Goal: Task Accomplishment & Management: Complete application form

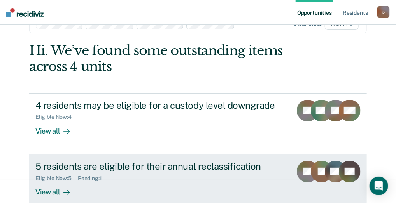
scroll to position [35, 0]
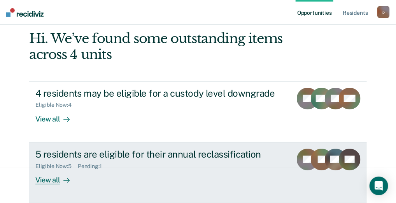
click at [57, 153] on div "5 residents are eligible for their annual reclassification" at bounding box center [160, 154] width 251 height 11
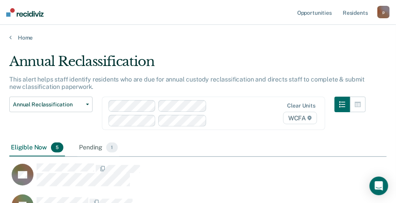
scroll to position [39, 0]
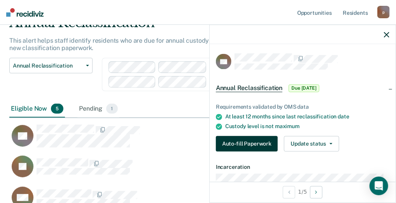
click at [242, 141] on button "Auto-fill Paperwork" at bounding box center [247, 145] width 62 height 16
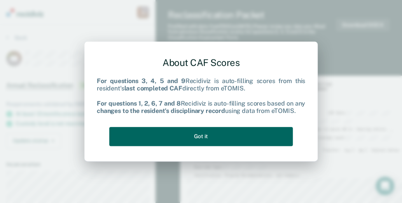
click at [213, 138] on button "Got it" at bounding box center [201, 136] width 184 height 19
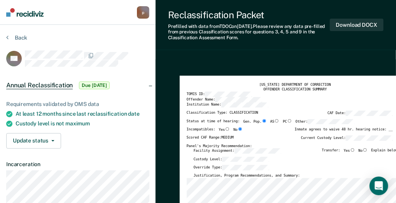
scroll to position [39, 0]
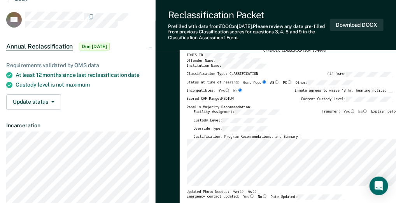
click at [368, 110] on input "No" at bounding box center [365, 112] width 5 height 4
type textarea "x"
radio input "true"
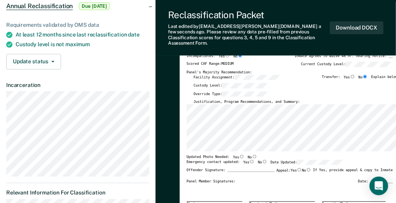
scroll to position [117, 0]
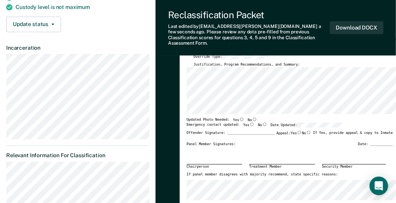
click at [249, 123] on input "Yes" at bounding box center [251, 125] width 5 height 4
type textarea "x"
radio input "true"
click at [252, 118] on input "No" at bounding box center [254, 120] width 5 height 4
type textarea "x"
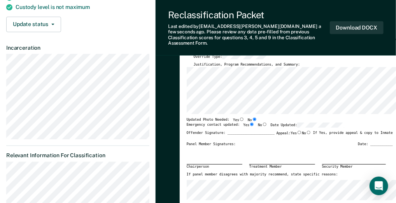
radio input "true"
click at [254, 118] on div "Updated Photo Needed: Yes No" at bounding box center [290, 120] width 206 height 5
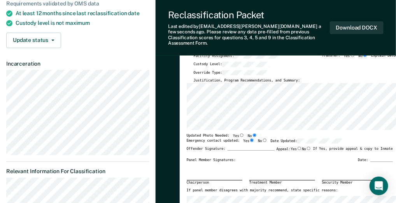
scroll to position [0, 0]
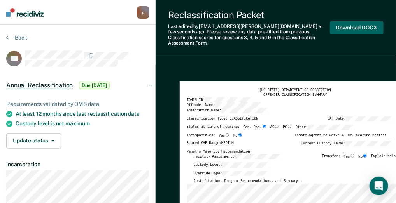
click at [369, 25] on button "Download DOCX" at bounding box center [357, 27] width 54 height 13
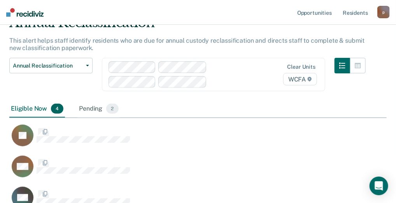
scroll to position [225, 372]
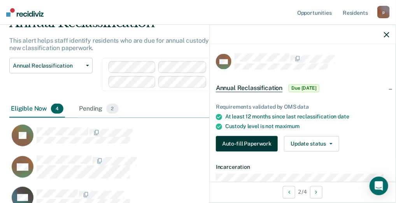
click at [253, 143] on button "Auto-fill Paperwork" at bounding box center [247, 145] width 62 height 16
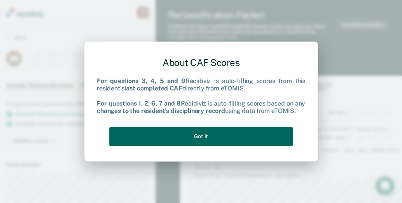
click at [246, 142] on button "Got it" at bounding box center [201, 136] width 184 height 19
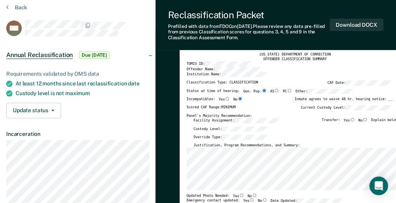
scroll to position [39, 0]
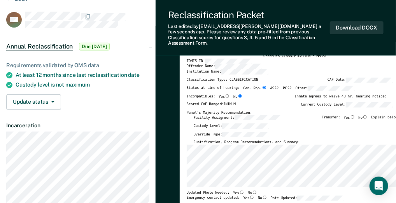
click at [368, 116] on input "No" at bounding box center [365, 118] width 5 height 4
type textarea "x"
radio input "true"
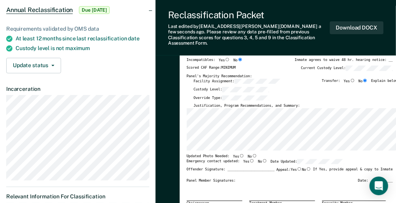
scroll to position [117, 0]
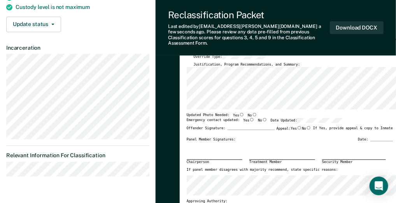
click at [239, 113] on input "Yes" at bounding box center [241, 115] width 5 height 4
type textarea "x"
radio input "true"
click at [249, 118] on input "Yes" at bounding box center [251, 120] width 5 height 4
type textarea "x"
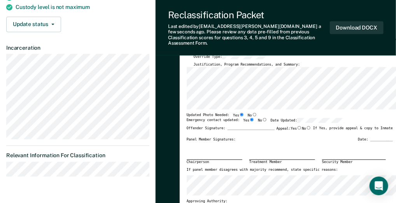
radio input "true"
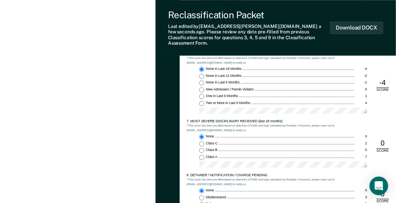
scroll to position [661, 0]
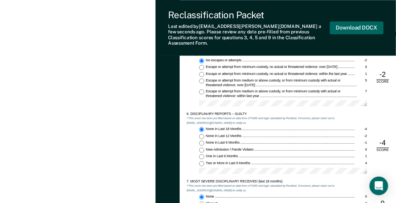
click at [350, 27] on button "Download DOCX" at bounding box center [357, 27] width 54 height 13
type textarea "x"
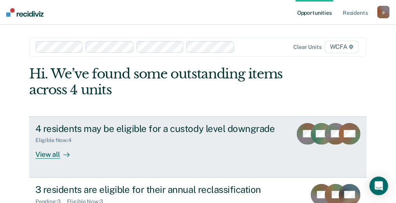
scroll to position [35, 0]
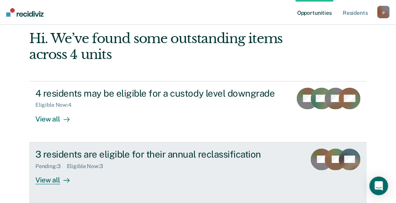
click at [64, 152] on div "3 residents are eligible for their annual reclassification" at bounding box center [167, 154] width 265 height 11
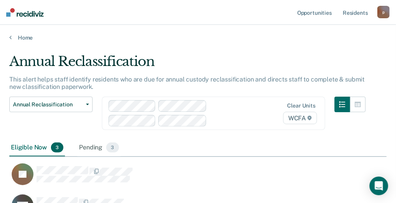
scroll to position [78, 0]
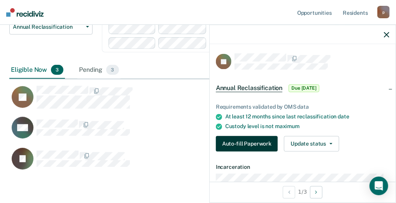
click at [241, 140] on button "Auto-fill Paperwork" at bounding box center [247, 145] width 62 height 16
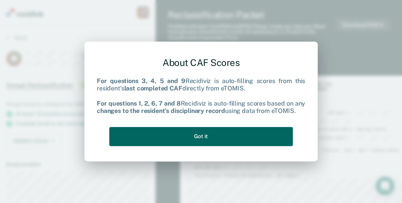
click at [241, 140] on button "Got it" at bounding box center [201, 136] width 184 height 19
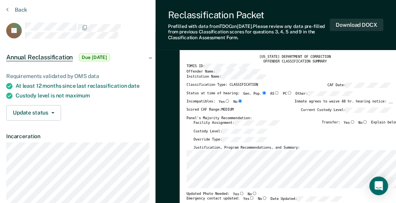
scroll to position [39, 0]
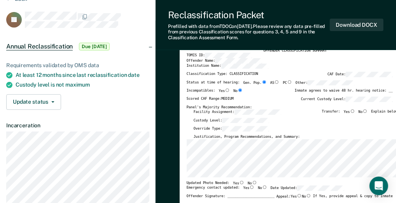
click at [368, 111] on input "No" at bounding box center [365, 112] width 5 height 4
type textarea "x"
radio input "true"
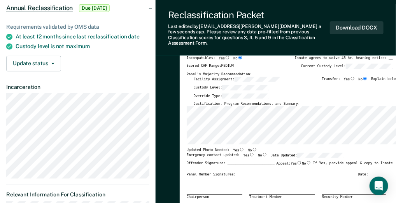
scroll to position [78, 0]
click at [239, 148] on input "Yes" at bounding box center [241, 150] width 5 height 4
type textarea "x"
radio input "true"
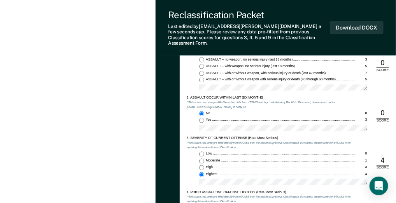
scroll to position [428, 0]
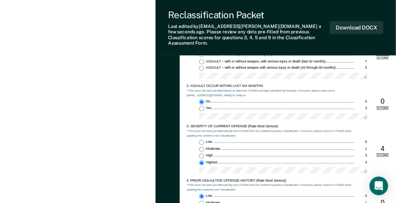
click at [187, 163] on div "Low 0 Moderate 1 High 3 Highest 4" at bounding box center [271, 158] width 168 height 37
click at [185, 142] on div "TENNESSEE DEPARTMENT OF CORRECTION CLASSIFICATION CUSTODY ASSESSMENT INSTITUTIO…" at bounding box center [295, 111] width 231 height 307
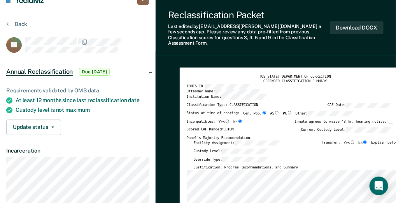
scroll to position [0, 0]
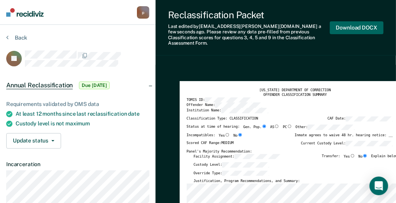
click at [344, 24] on button "Download DOCX" at bounding box center [357, 27] width 54 height 13
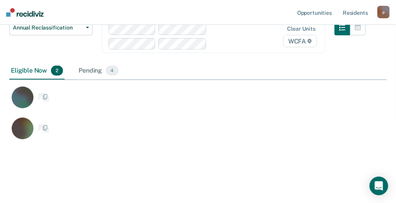
scroll to position [163, 372]
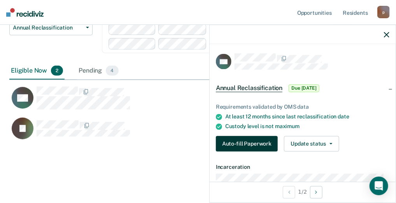
click at [246, 139] on button "Auto-fill Paperwork" at bounding box center [247, 145] width 62 height 16
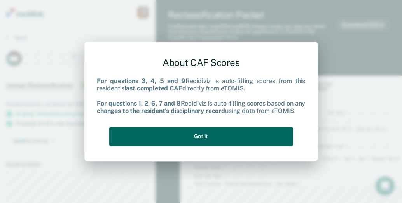
click at [246, 139] on button "Got it" at bounding box center [201, 136] width 184 height 19
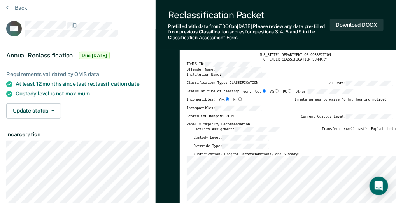
scroll to position [78, 0]
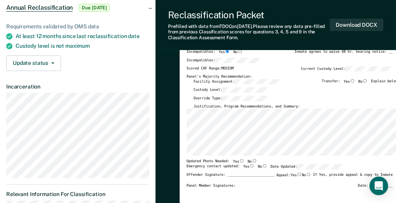
click at [368, 80] on input "No" at bounding box center [365, 81] width 5 height 4
type textarea "x"
radio input "true"
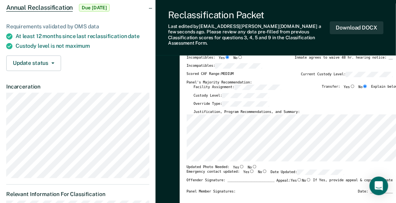
click at [252, 165] on input "No" at bounding box center [254, 167] width 5 height 4
type textarea "x"
radio input "true"
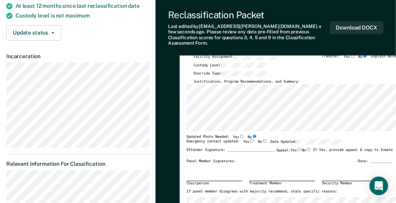
scroll to position [117, 0]
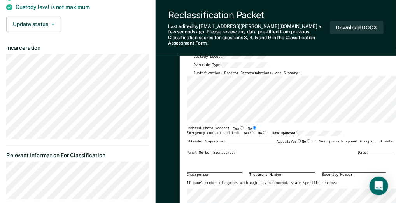
click at [249, 131] on input "Yes" at bounding box center [251, 133] width 5 height 4
type textarea "x"
radio input "true"
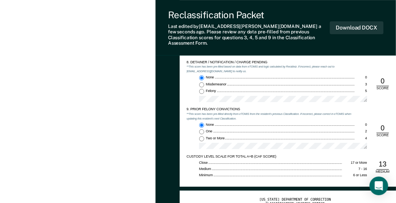
scroll to position [856, 0]
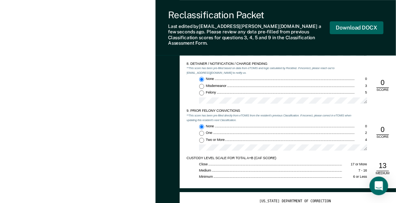
click at [355, 25] on button "Download DOCX" at bounding box center [357, 27] width 54 height 13
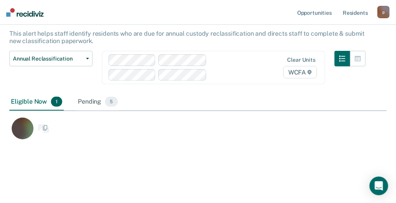
scroll to position [132, 372]
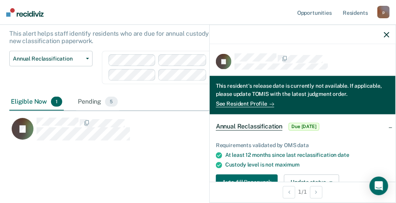
click at [237, 126] on span "Annual Reclassification" at bounding box center [249, 127] width 67 height 8
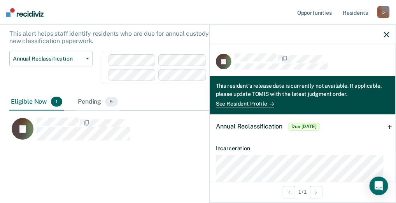
click at [237, 126] on span "Annual Reclassification" at bounding box center [249, 126] width 67 height 7
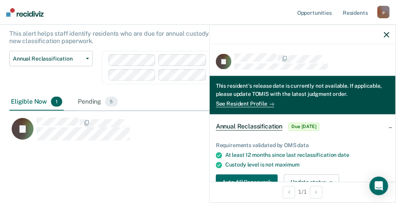
scroll to position [78, 0]
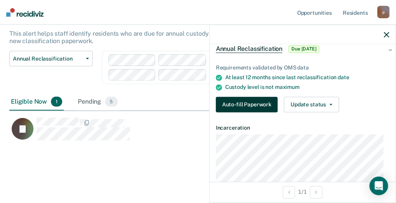
click at [232, 103] on button "Auto-fill Paperwork" at bounding box center [247, 105] width 62 height 16
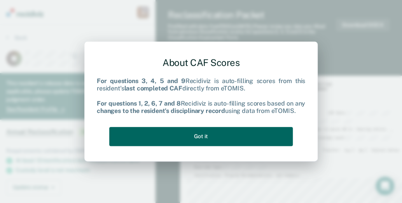
click at [211, 139] on button "Got it" at bounding box center [201, 136] width 184 height 19
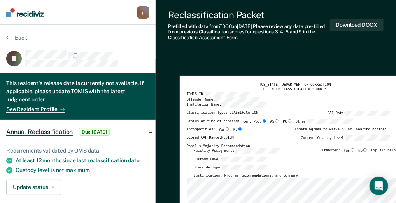
click at [367, 149] on input "No" at bounding box center [365, 151] width 5 height 4
type textarea "x"
radio input "true"
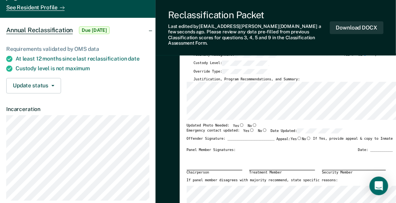
scroll to position [117, 0]
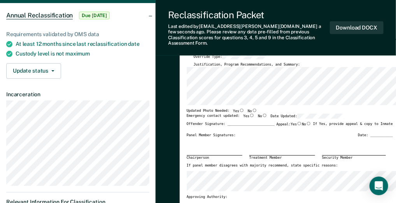
click at [252, 109] on input "No" at bounding box center [254, 111] width 5 height 4
type textarea "x"
radio input "true"
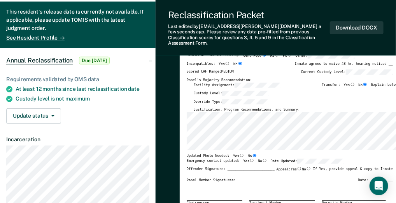
scroll to position [39, 0]
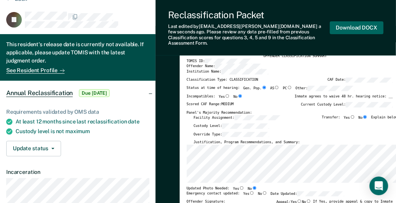
click at [352, 25] on button "Download DOCX" at bounding box center [357, 27] width 54 height 13
type textarea "x"
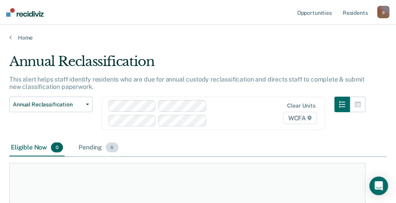
click at [91, 149] on div "Pending 6" at bounding box center [98, 148] width 43 height 17
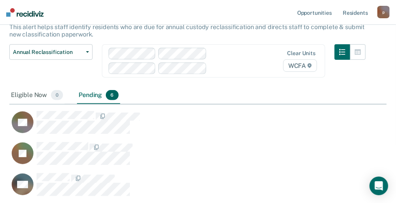
scroll to position [7, 0]
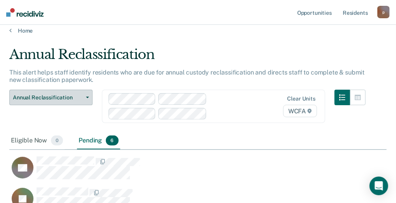
click at [58, 97] on span "Annual Reclassification" at bounding box center [48, 98] width 70 height 7
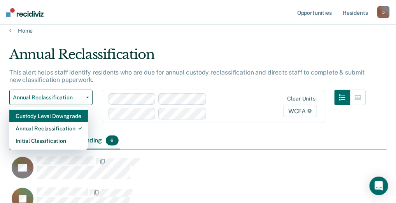
click at [61, 117] on div "Custody Level Downgrade" at bounding box center [49, 116] width 66 height 12
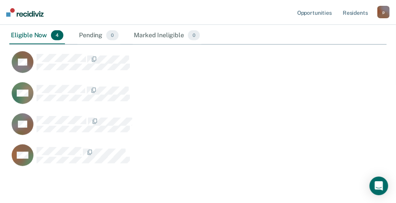
scroll to position [139, 0]
